Goal: Find specific fact: Find contact information

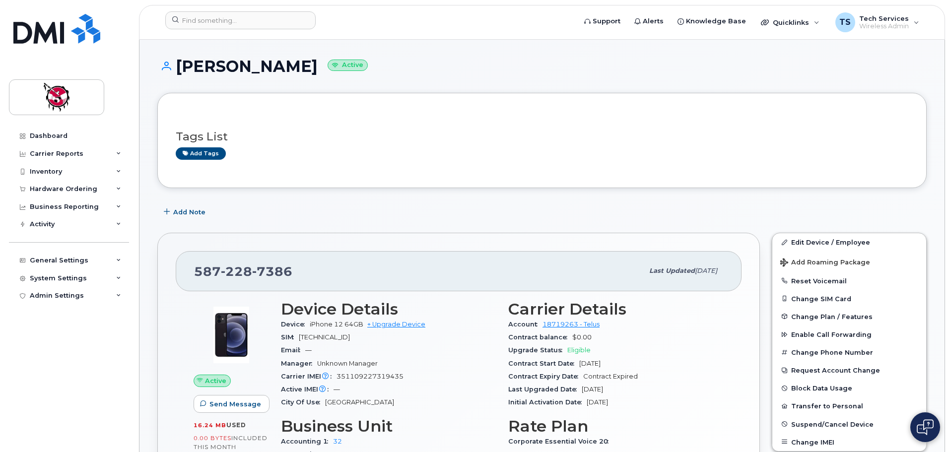
scroll to position [50, 0]
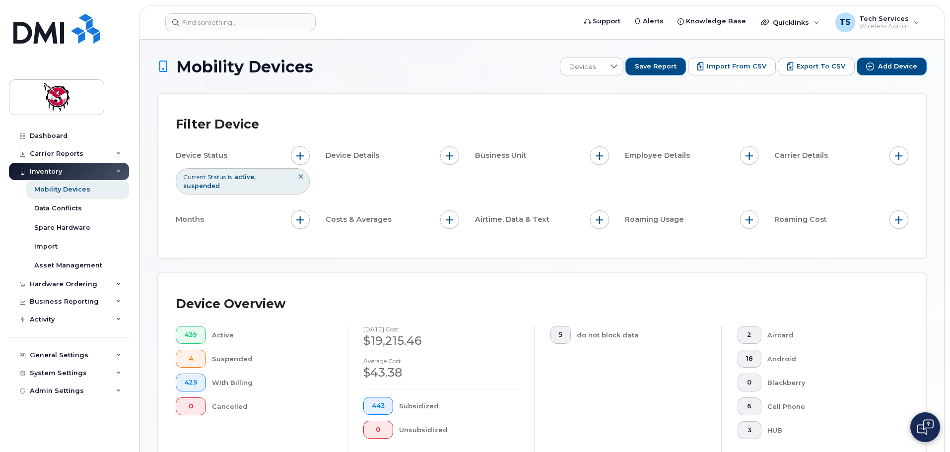
scroll to position [266, 0]
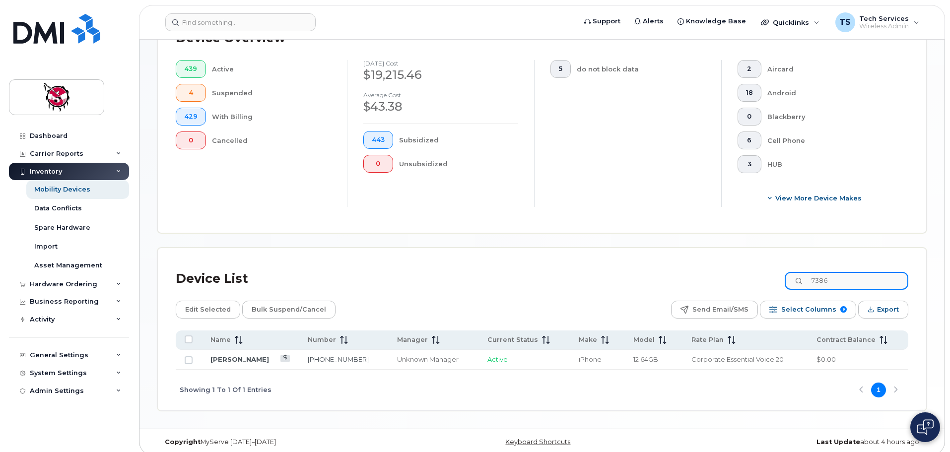
drag, startPoint x: 848, startPoint y: 269, endPoint x: 784, endPoint y: 276, distance: 64.5
click at [784, 276] on div "Device List 7386" at bounding box center [542, 279] width 733 height 26
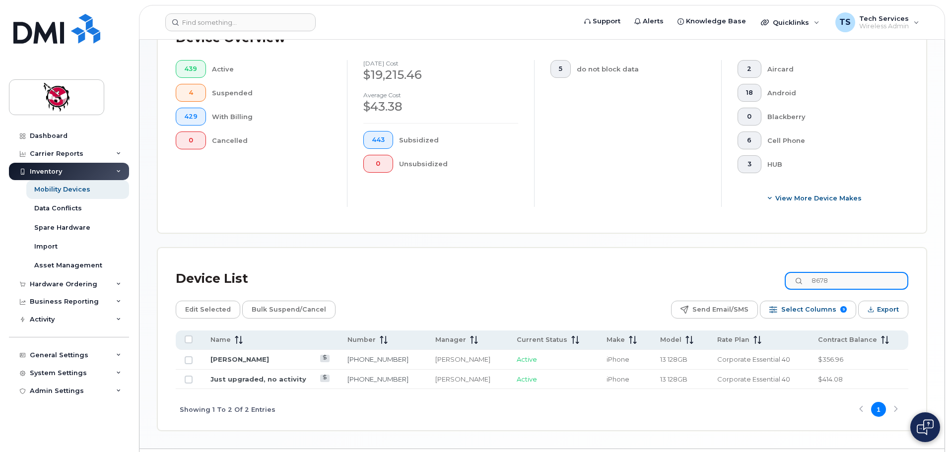
drag, startPoint x: 845, startPoint y: 269, endPoint x: 770, endPoint y: 270, distance: 75.5
click at [770, 270] on div "Device List 8678" at bounding box center [542, 279] width 733 height 26
type input "lane"
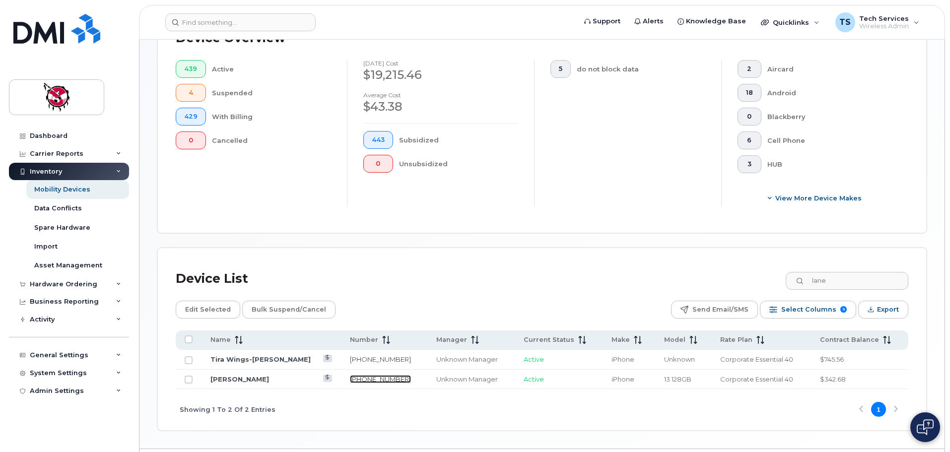
click at [351, 375] on link "403-993-3495" at bounding box center [380, 379] width 61 height 8
